Goal: Information Seeking & Learning: Understand process/instructions

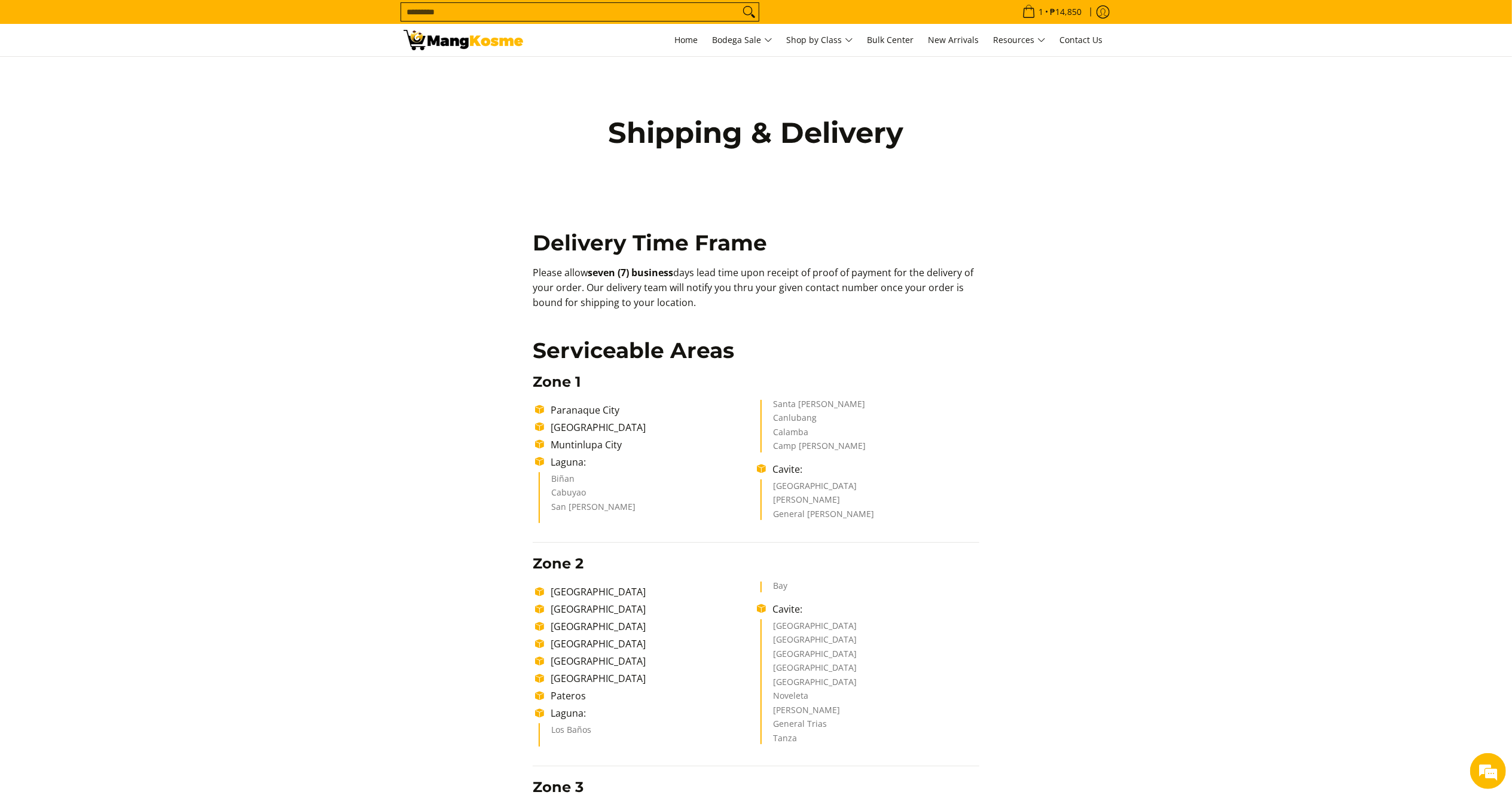
drag, startPoint x: 556, startPoint y: 276, endPoint x: 710, endPoint y: 305, distance: 156.7
click at [710, 305] on p "Please allow seven (7) business days lead time upon receipt of proof of payment…" at bounding box center [756, 293] width 446 height 56
click at [561, 288] on p "Please allow seven (7) business days lead time upon receipt of proof of payment…" at bounding box center [756, 293] width 446 height 56
drag, startPoint x: 532, startPoint y: 258, endPoint x: 581, endPoint y: 284, distance: 55.5
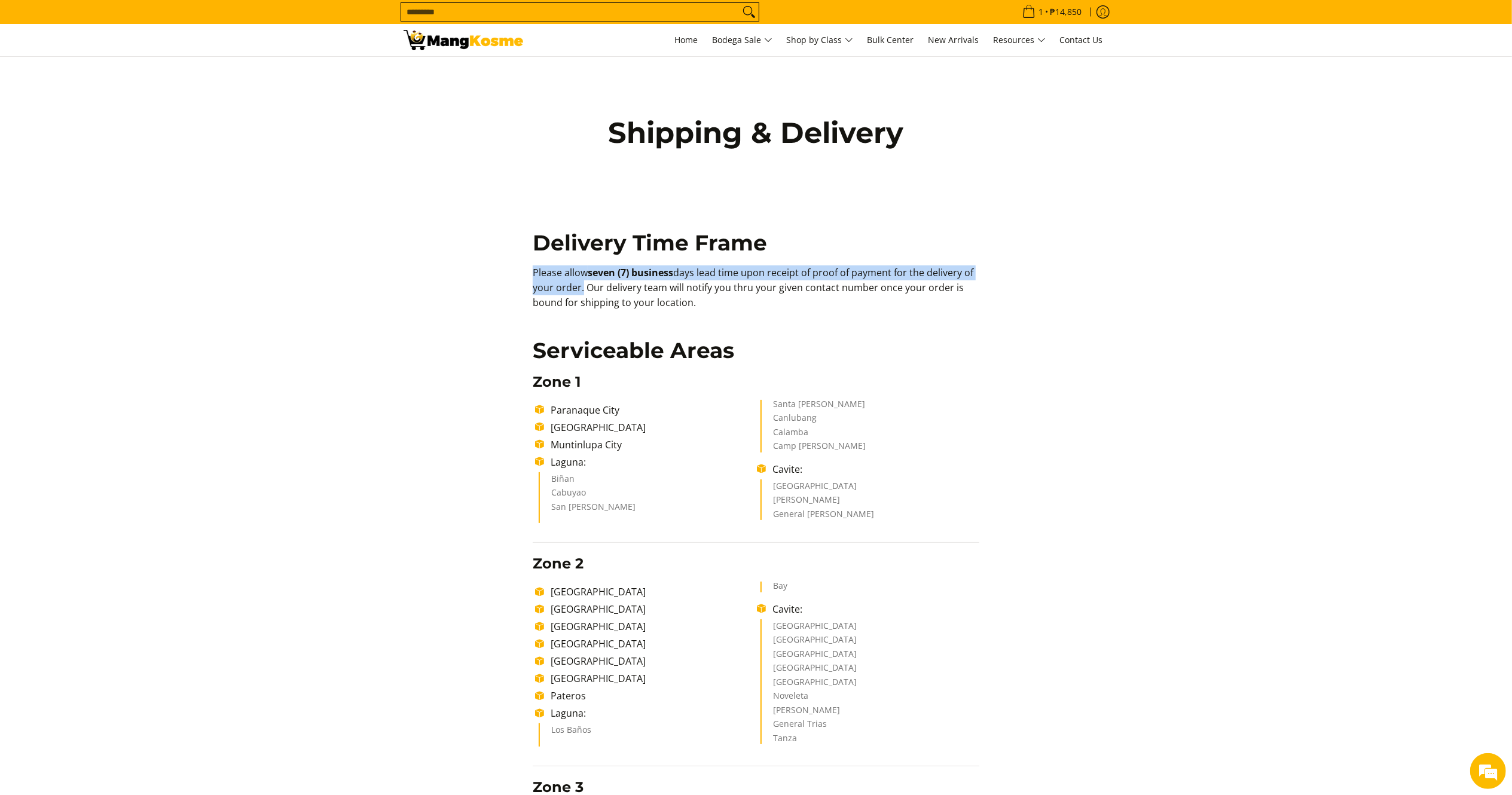
copy p "Please allow seven (7) business days lead time upon receipt of proof of payment…"
click at [582, 285] on p "Please allow seven (7) business days lead time upon receipt of proof of payment…" at bounding box center [756, 293] width 446 height 56
drag, startPoint x: 579, startPoint y: 267, endPoint x: 581, endPoint y: 289, distance: 22.1
copy p "allow seven (7) business days lead time upon receipt of proof of payment for th…"
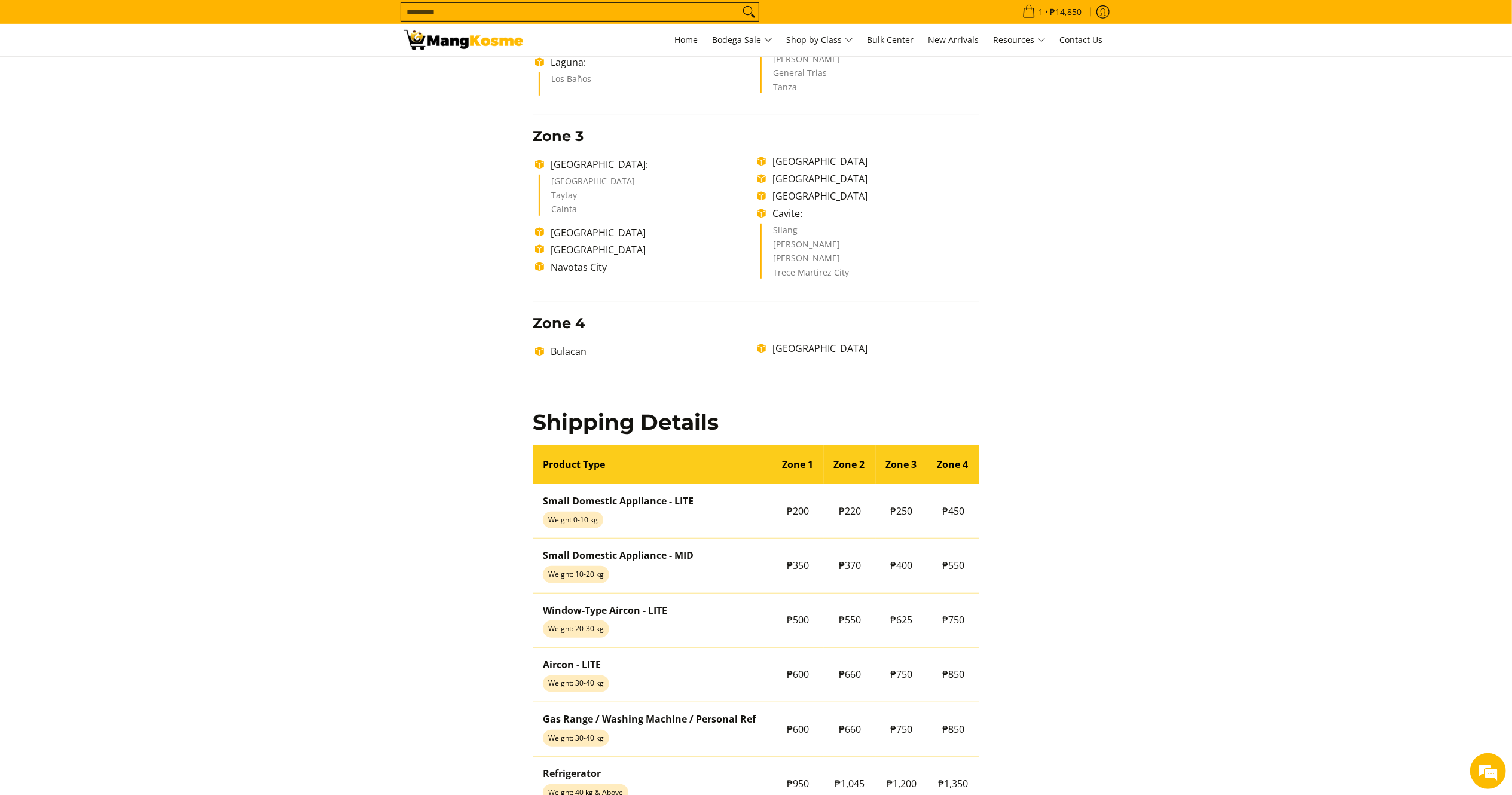
scroll to position [683, 0]
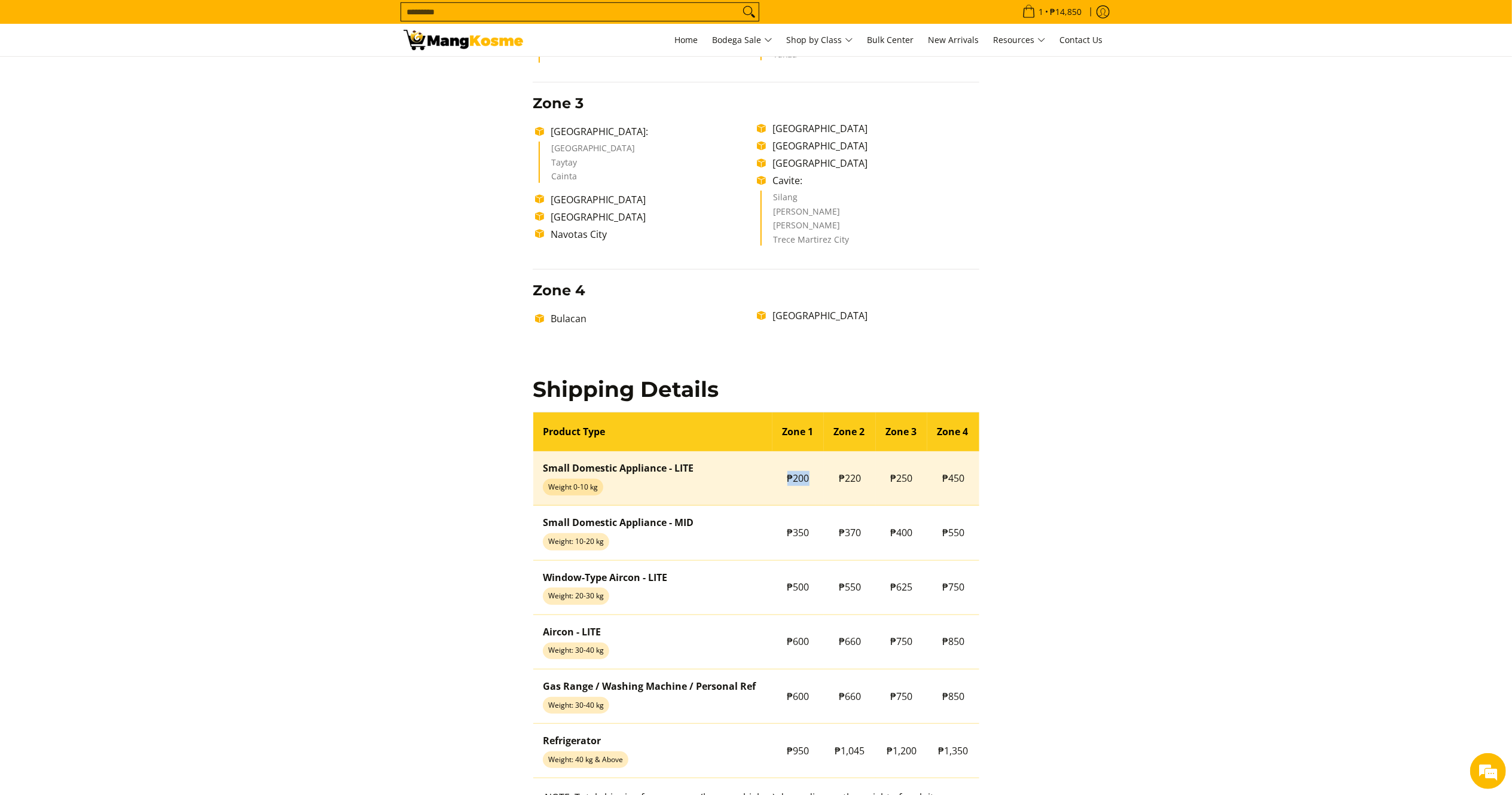
drag, startPoint x: 806, startPoint y: 482, endPoint x: 779, endPoint y: 482, distance: 27.0
click at [779, 482] on td "₱200" at bounding box center [798, 478] width 52 height 54
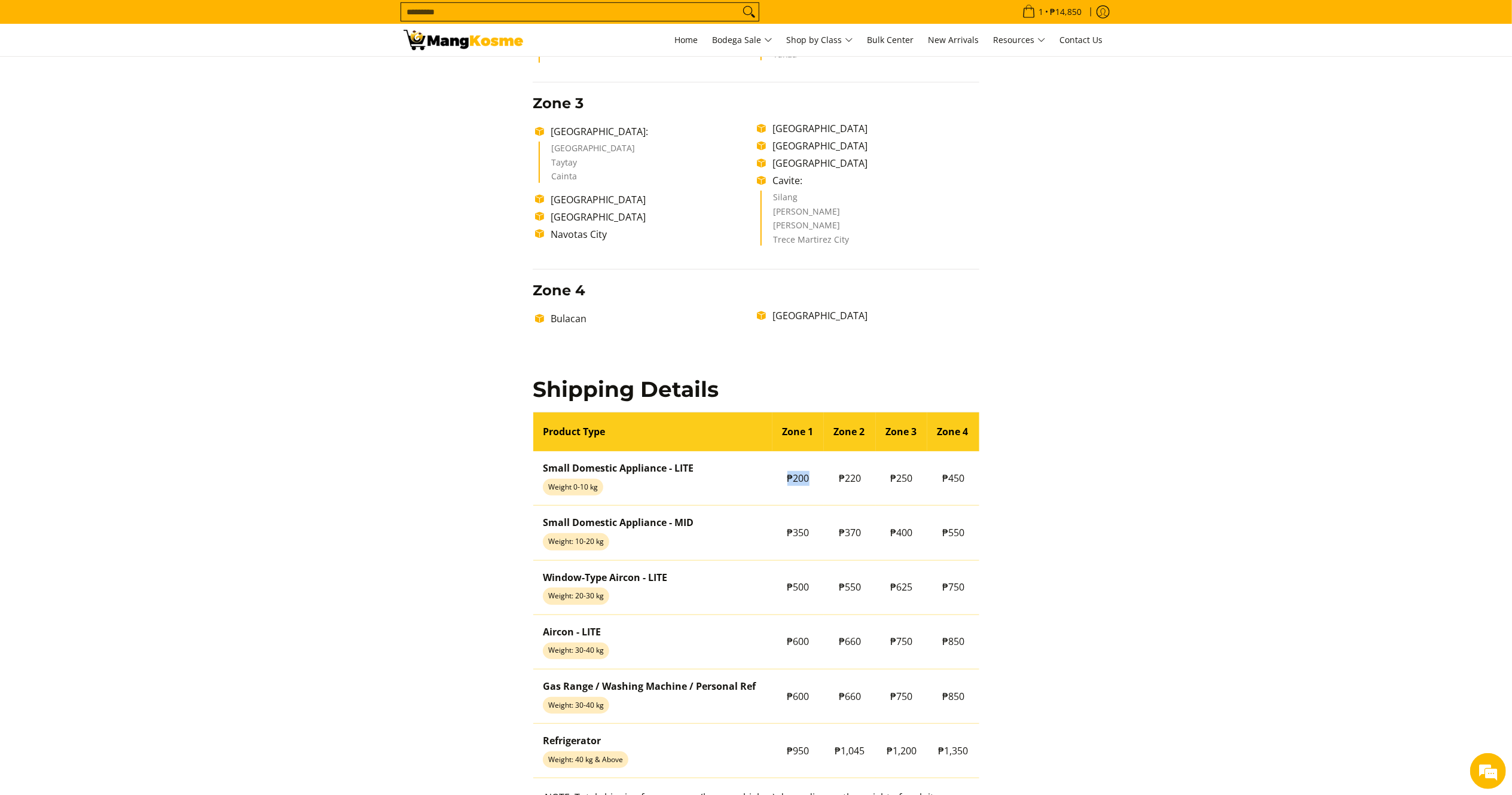
copy td "₱200"
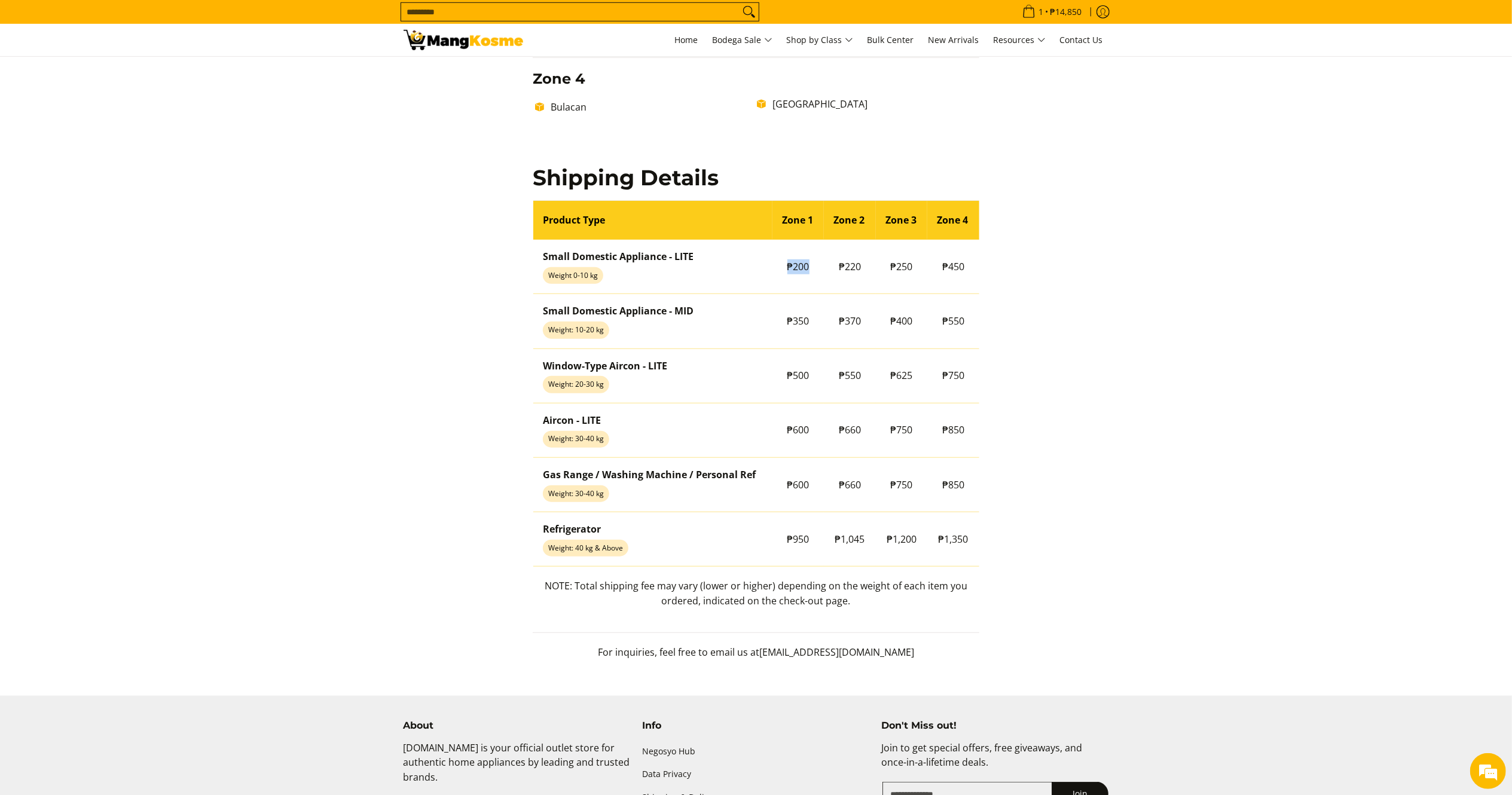
scroll to position [859, 0]
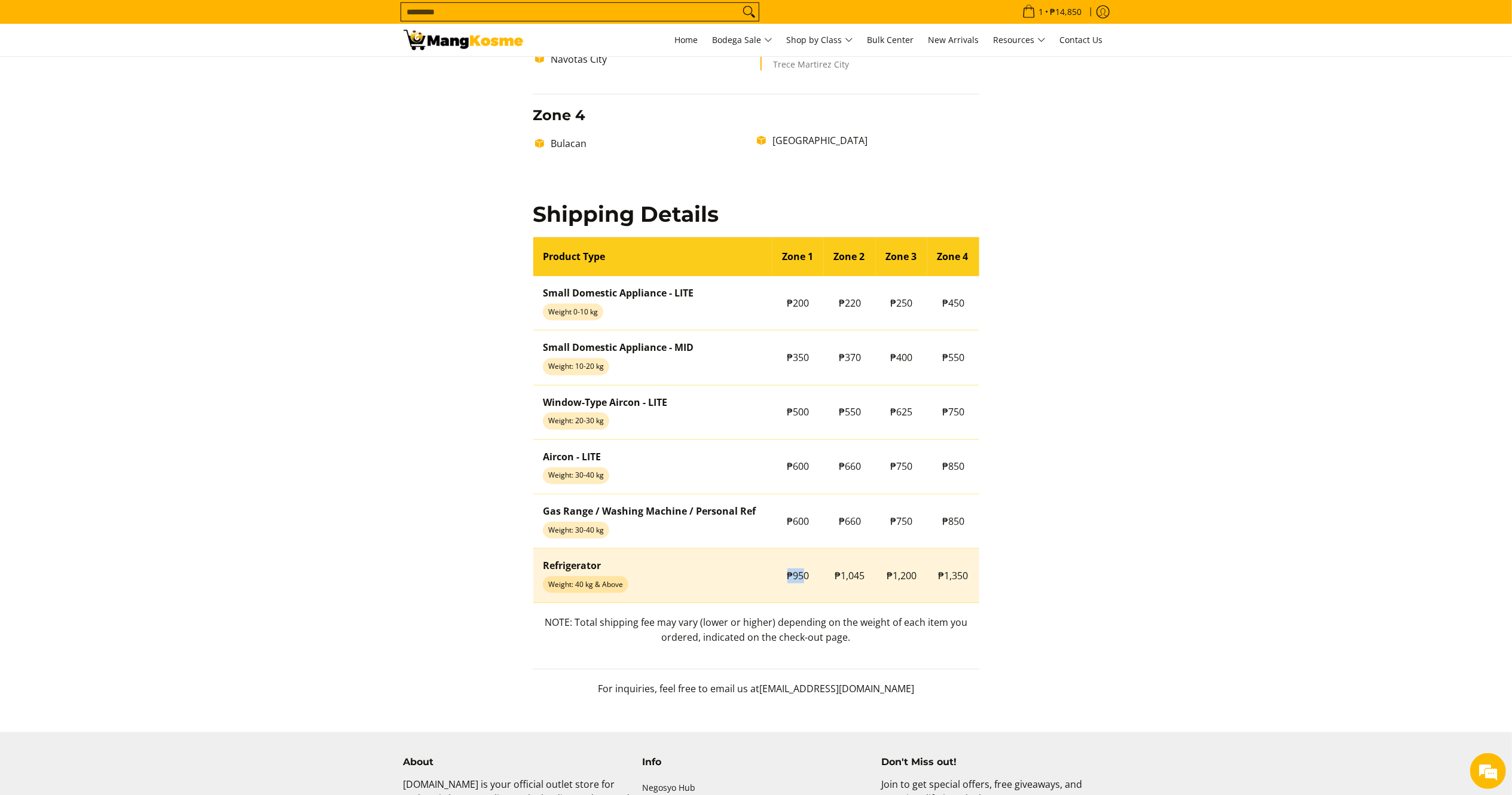
click at [775, 576] on td "₱950" at bounding box center [798, 576] width 52 height 54
drag, startPoint x: 813, startPoint y: 583, endPoint x: 784, endPoint y: 576, distance: 29.8
click at [784, 576] on td "₱950" at bounding box center [798, 576] width 52 height 54
copy span "₱950"
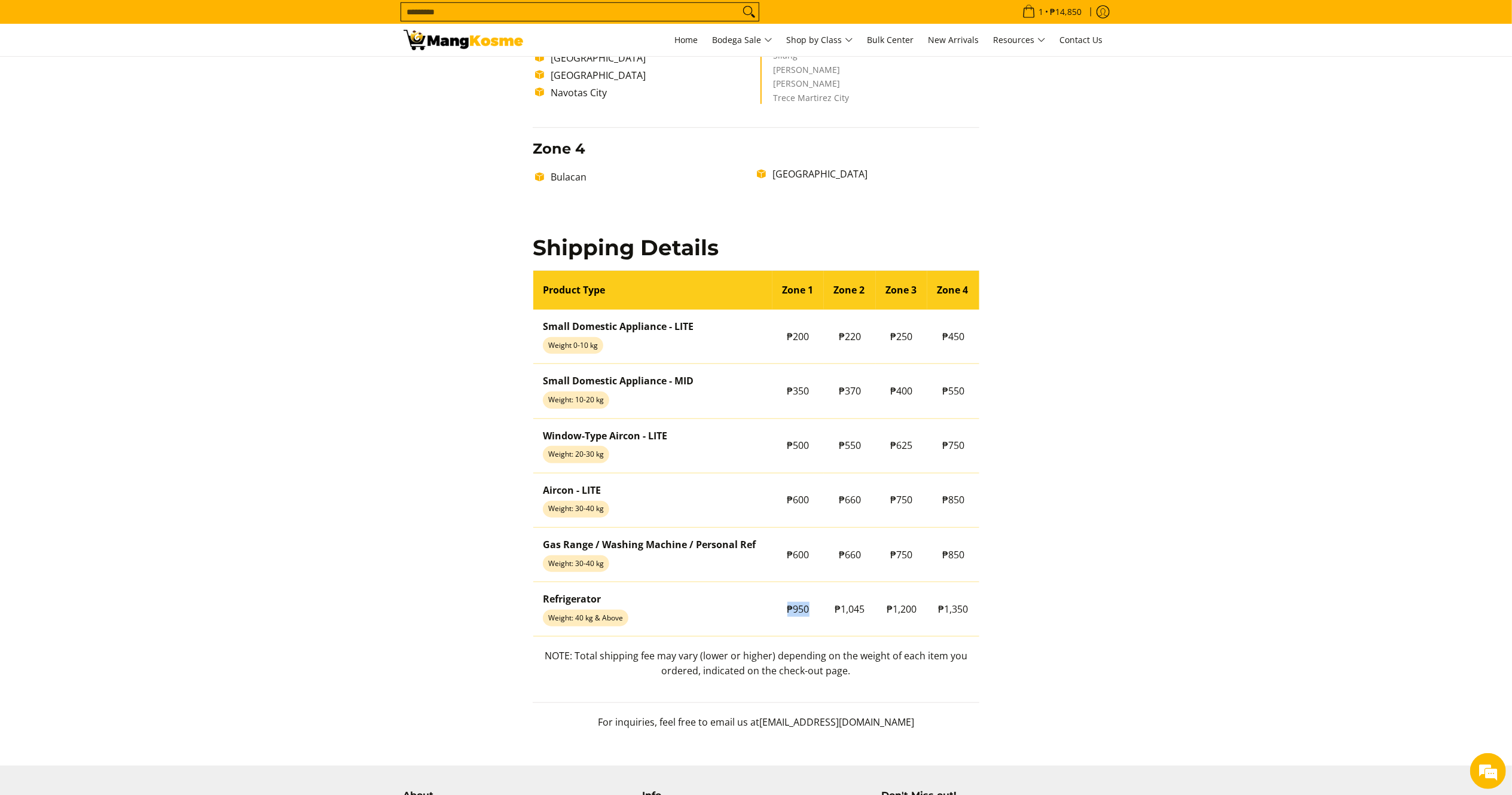
scroll to position [836, 0]
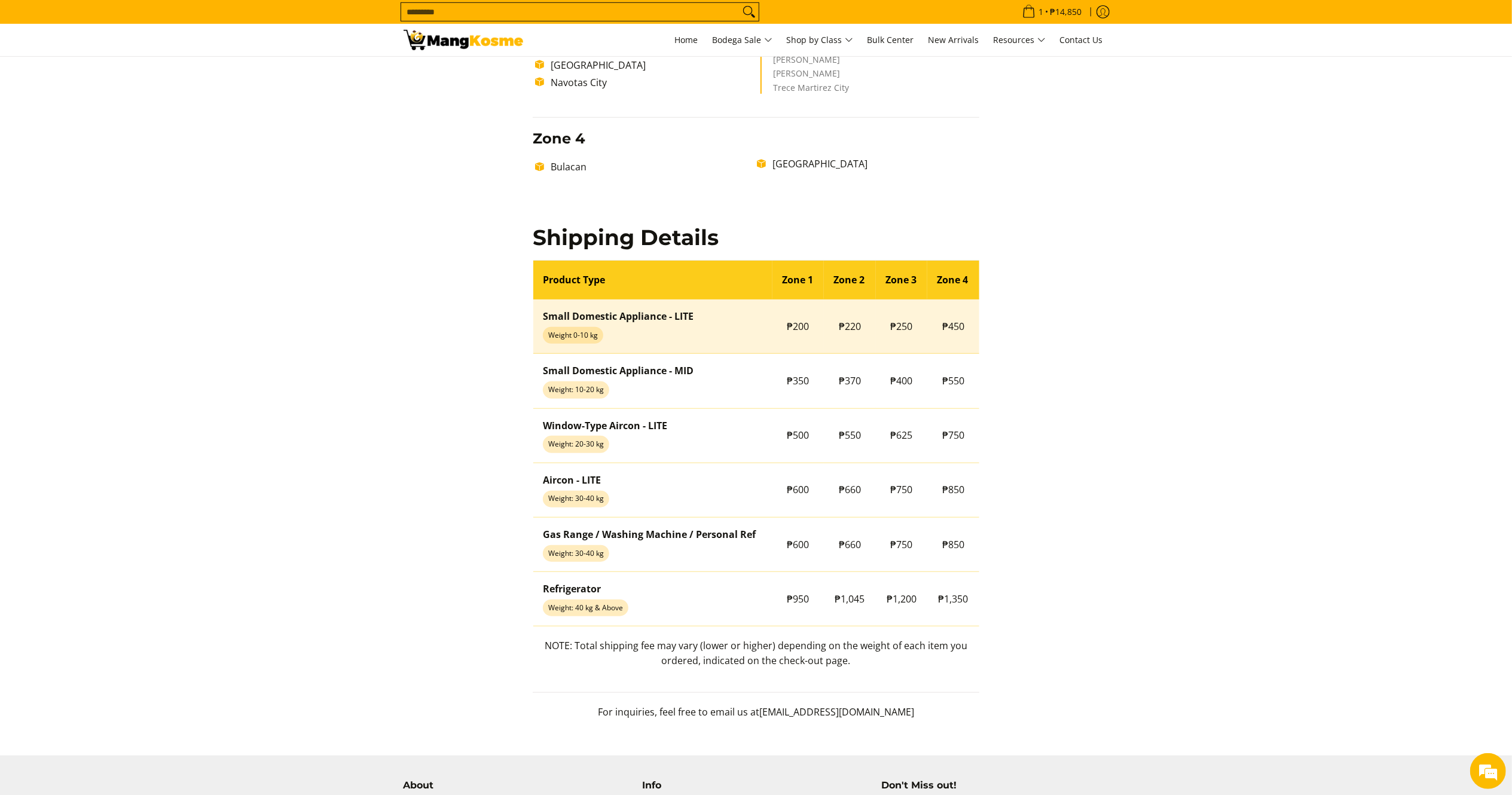
click at [842, 322] on span "₱220" at bounding box center [850, 326] width 22 height 13
drag, startPoint x: 836, startPoint y: 317, endPoint x: 867, endPoint y: 318, distance: 31.0
click at [867, 318] on td "₱220" at bounding box center [850, 326] width 52 height 54
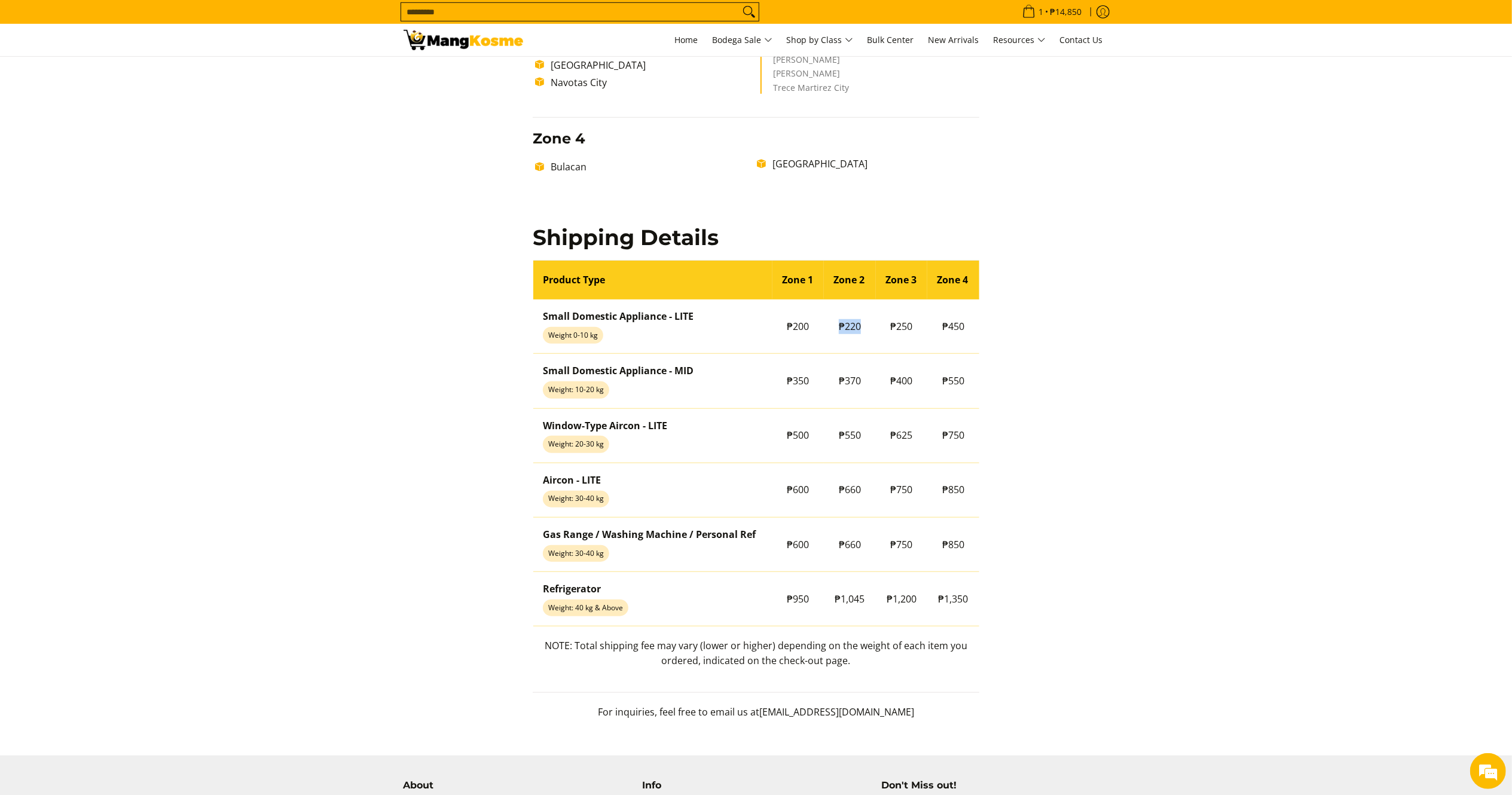
copy span "₱220"
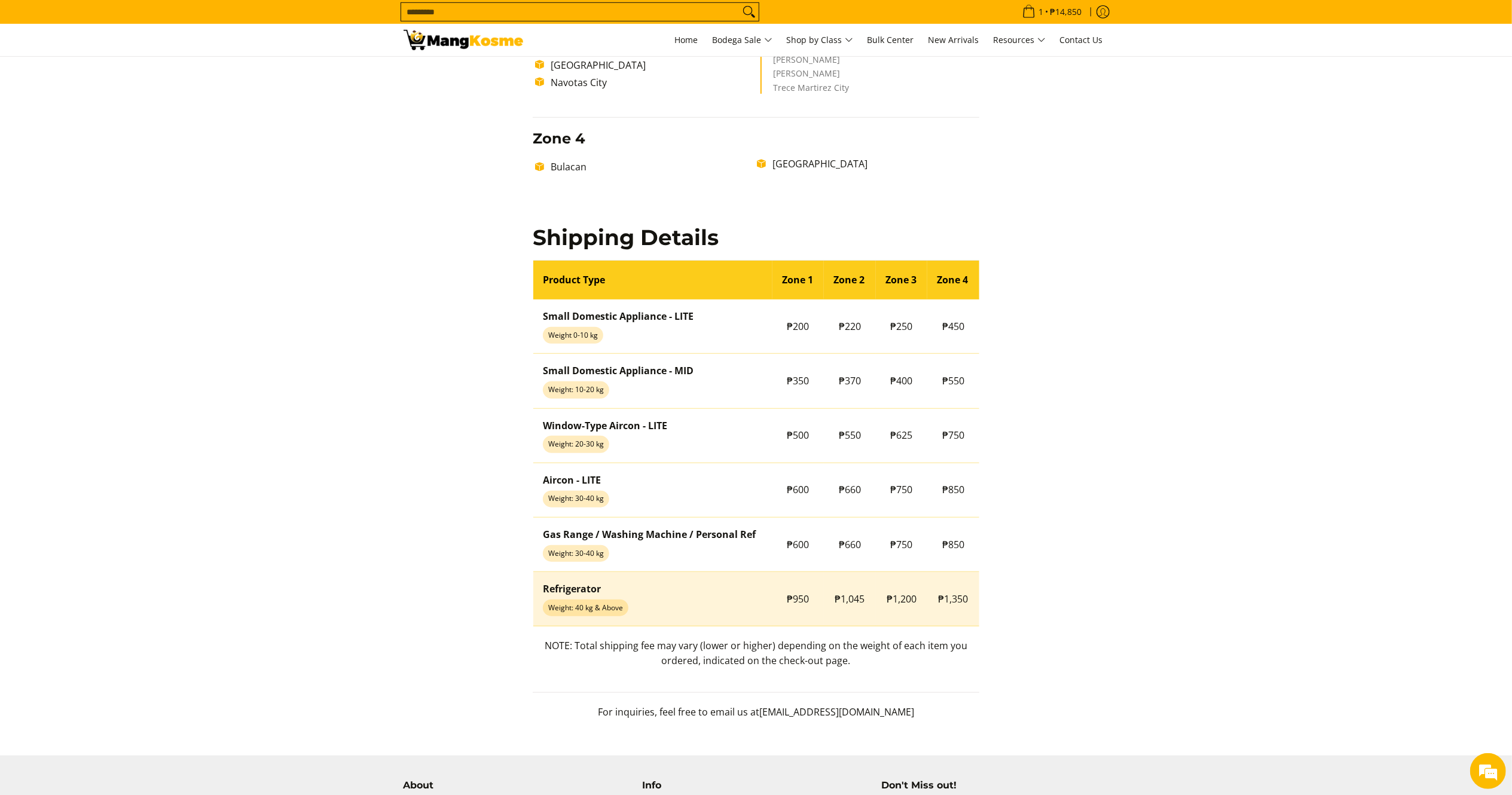
click at [847, 600] on span "₱1,045" at bounding box center [850, 599] width 30 height 13
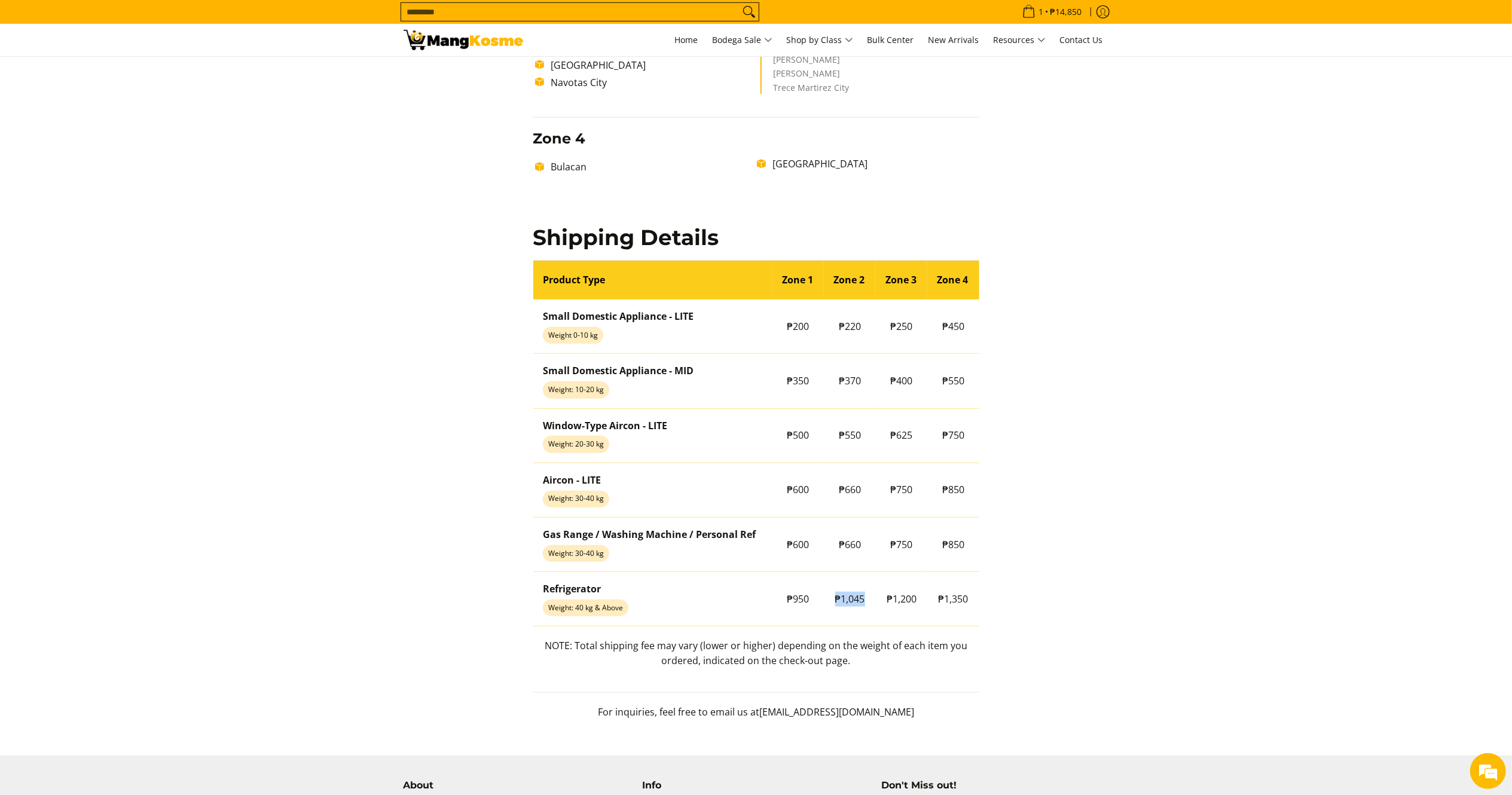
copy tr "₱1,045"
